Goal: Download file/media

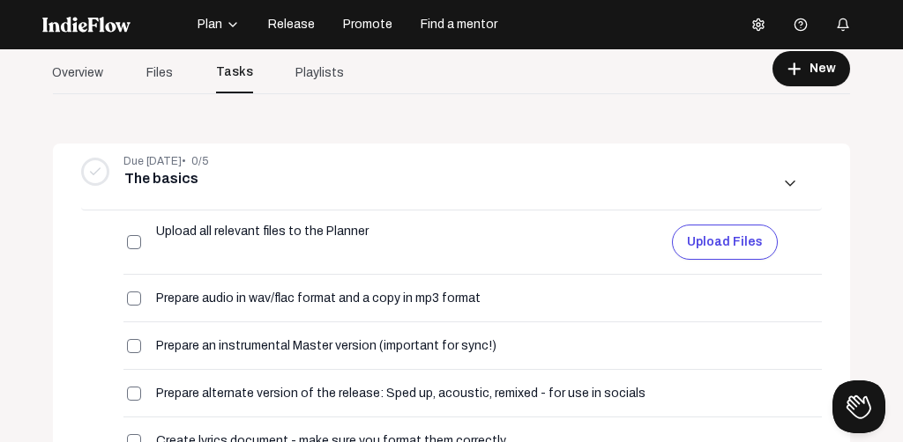
scroll to position [150, 0]
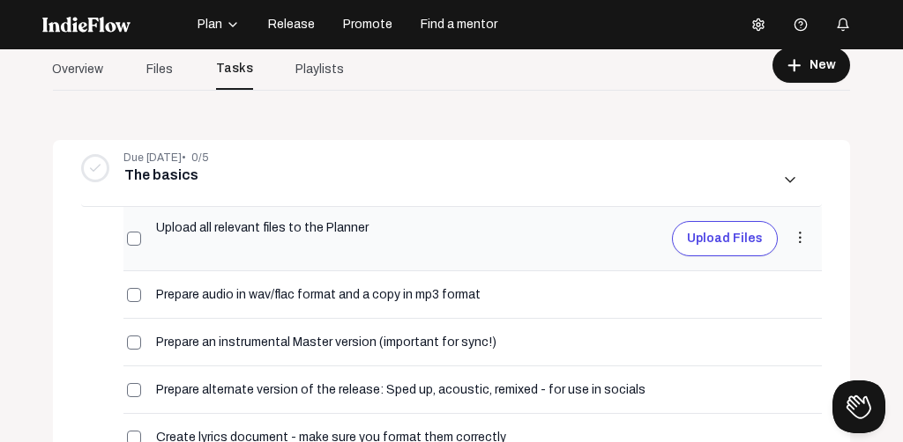
click at [723, 240] on button "Upload files" at bounding box center [725, 238] width 106 height 35
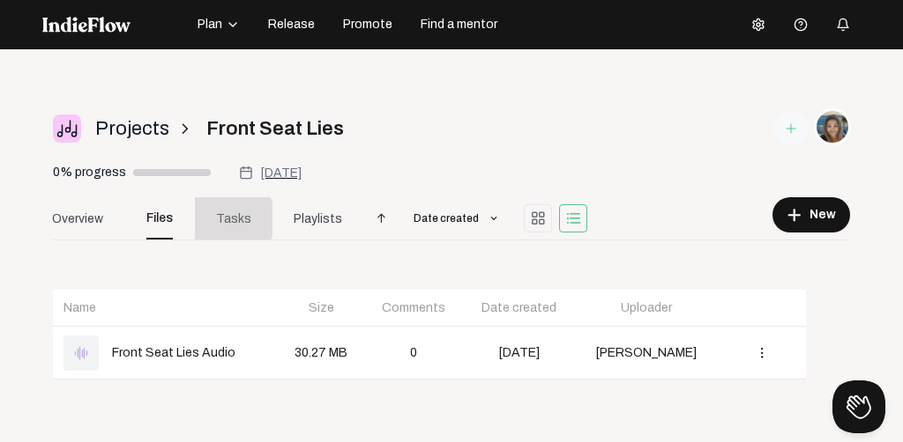
click at [233, 219] on span "Tasks" at bounding box center [233, 219] width 35 height 19
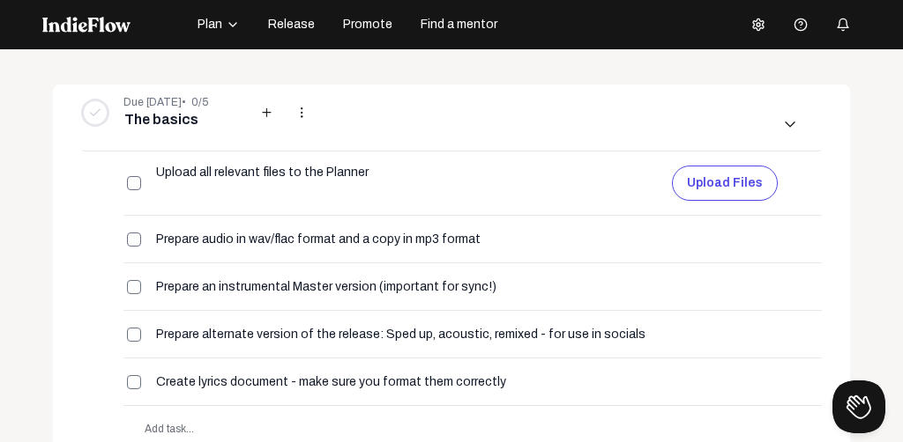
scroll to position [208, 0]
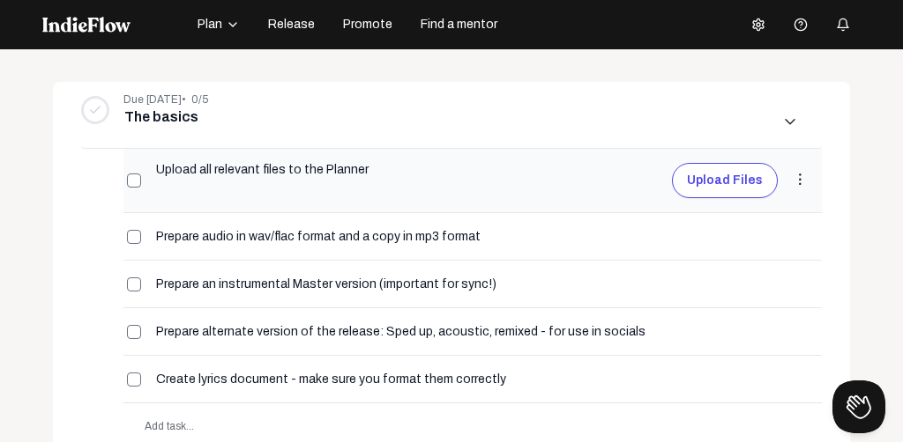
click at [798, 175] on mat-icon "more_vert" at bounding box center [800, 180] width 16 height 16
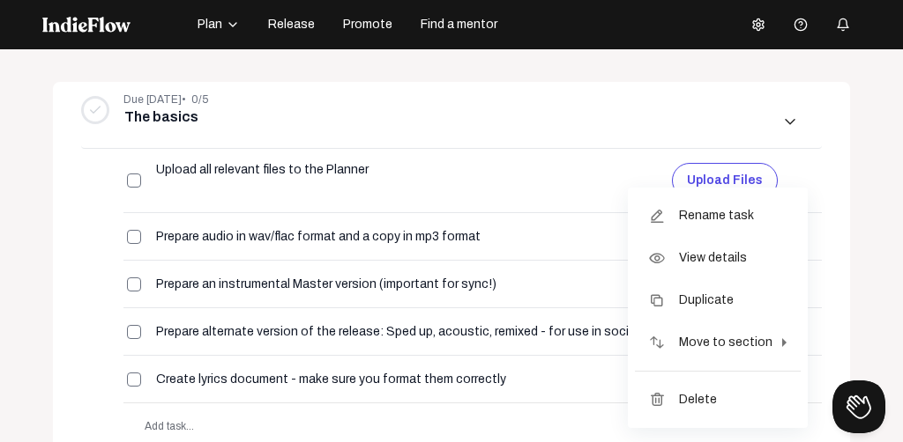
click at [729, 175] on div at bounding box center [451, 221] width 903 height 442
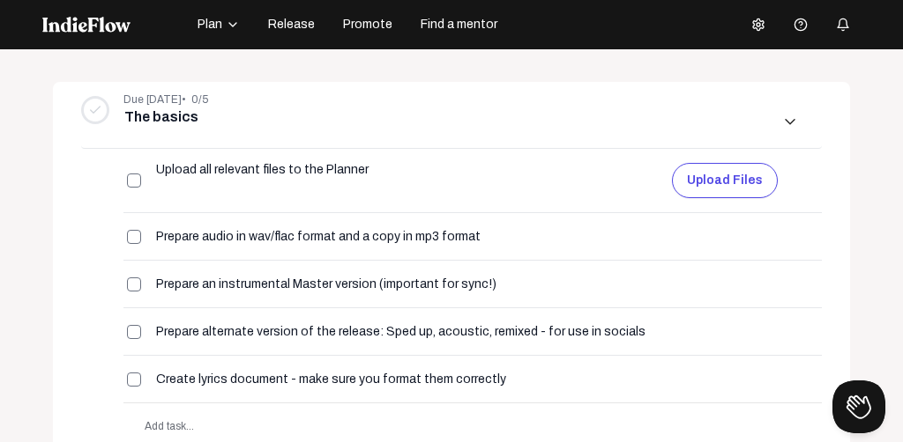
click at [729, 175] on button "Upload files" at bounding box center [725, 180] width 106 height 35
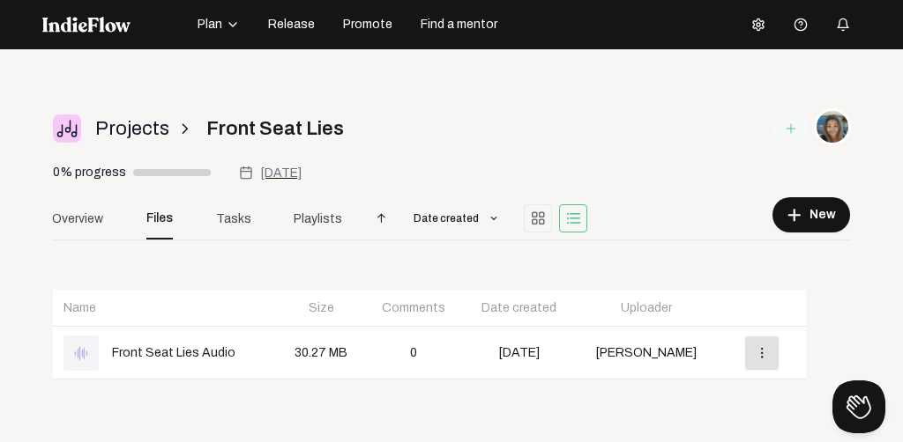
click at [763, 349] on mat-icon "more_vert" at bounding box center [762, 354] width 16 height 16
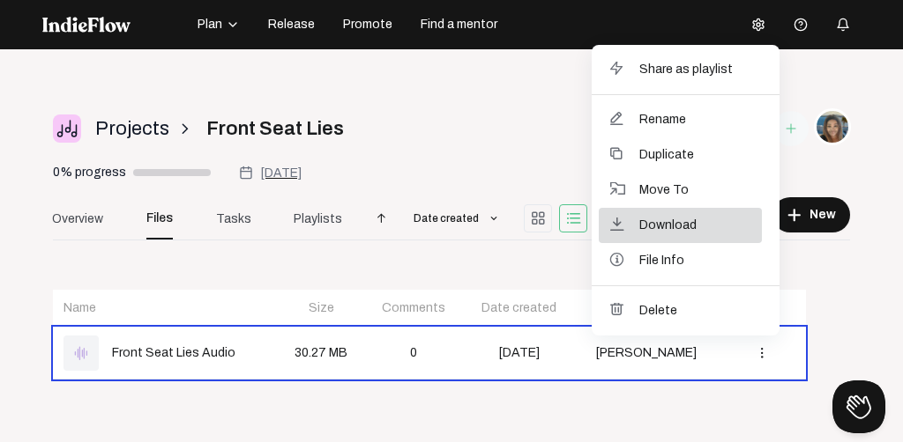
click at [650, 222] on span "Download" at bounding box center [667, 226] width 57 height 16
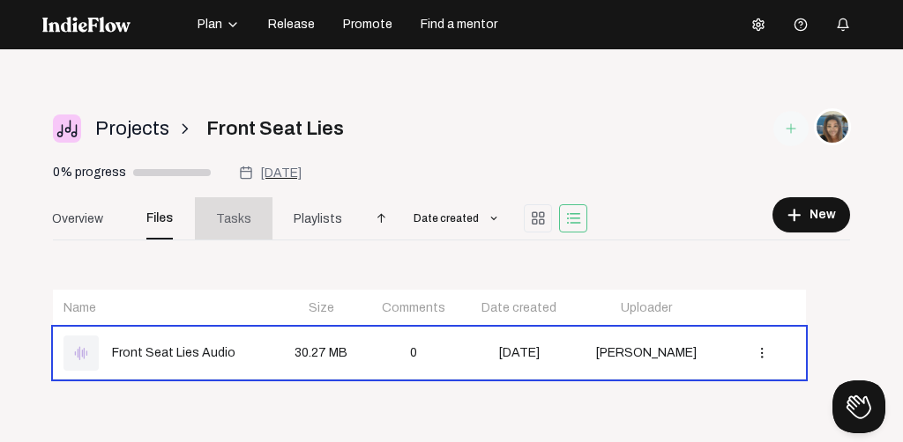
click at [237, 215] on span "Tasks" at bounding box center [233, 219] width 35 height 19
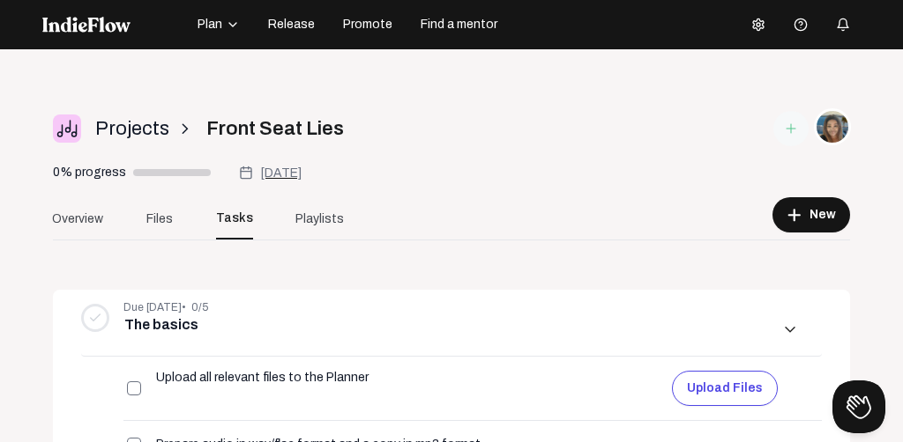
click at [362, 25] on span "Promote" at bounding box center [367, 25] width 49 height 18
